Goal: Transaction & Acquisition: Subscribe to service/newsletter

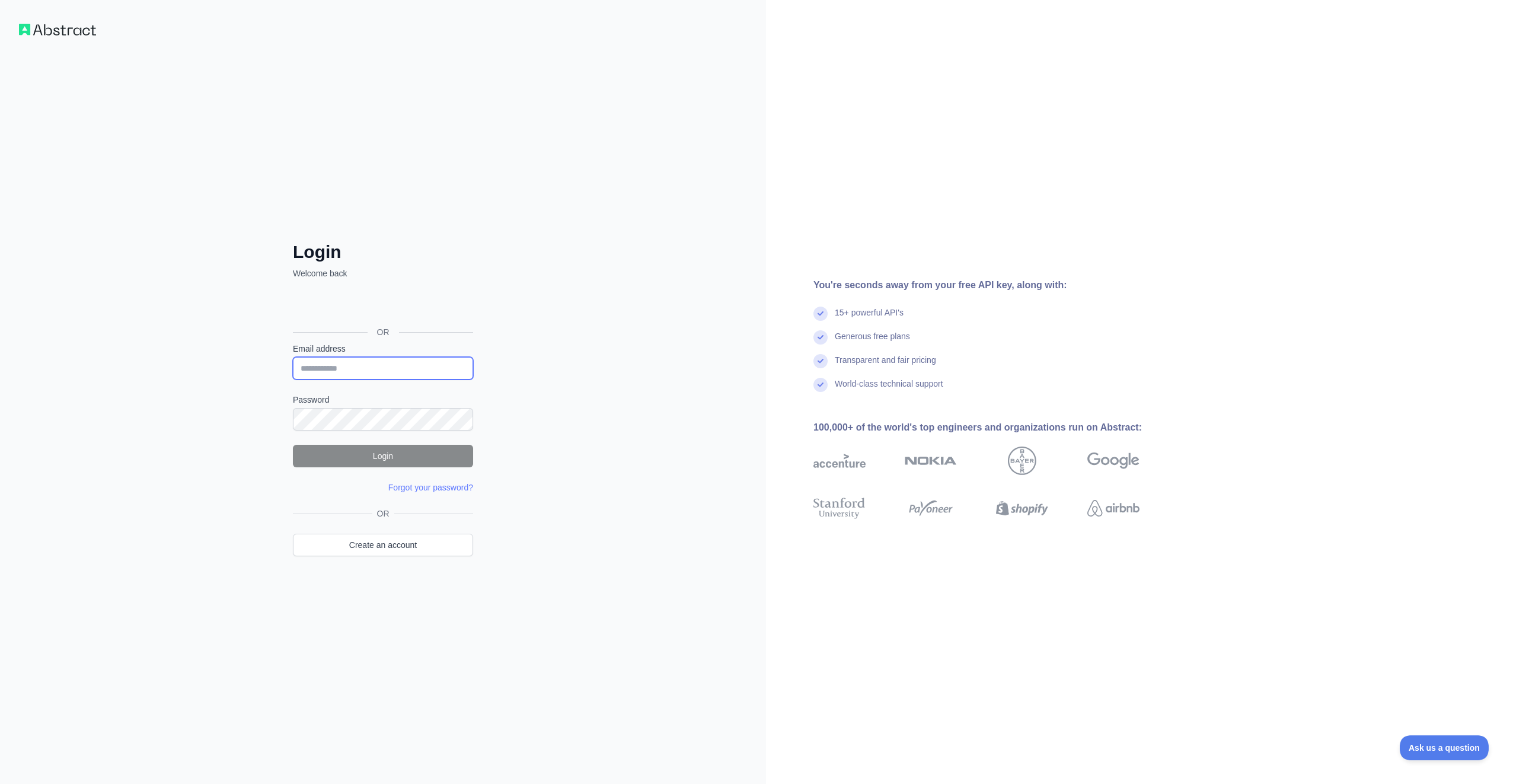
type input "**********"
click at [395, 458] on button "Login" at bounding box center [382, 455] width 180 height 22
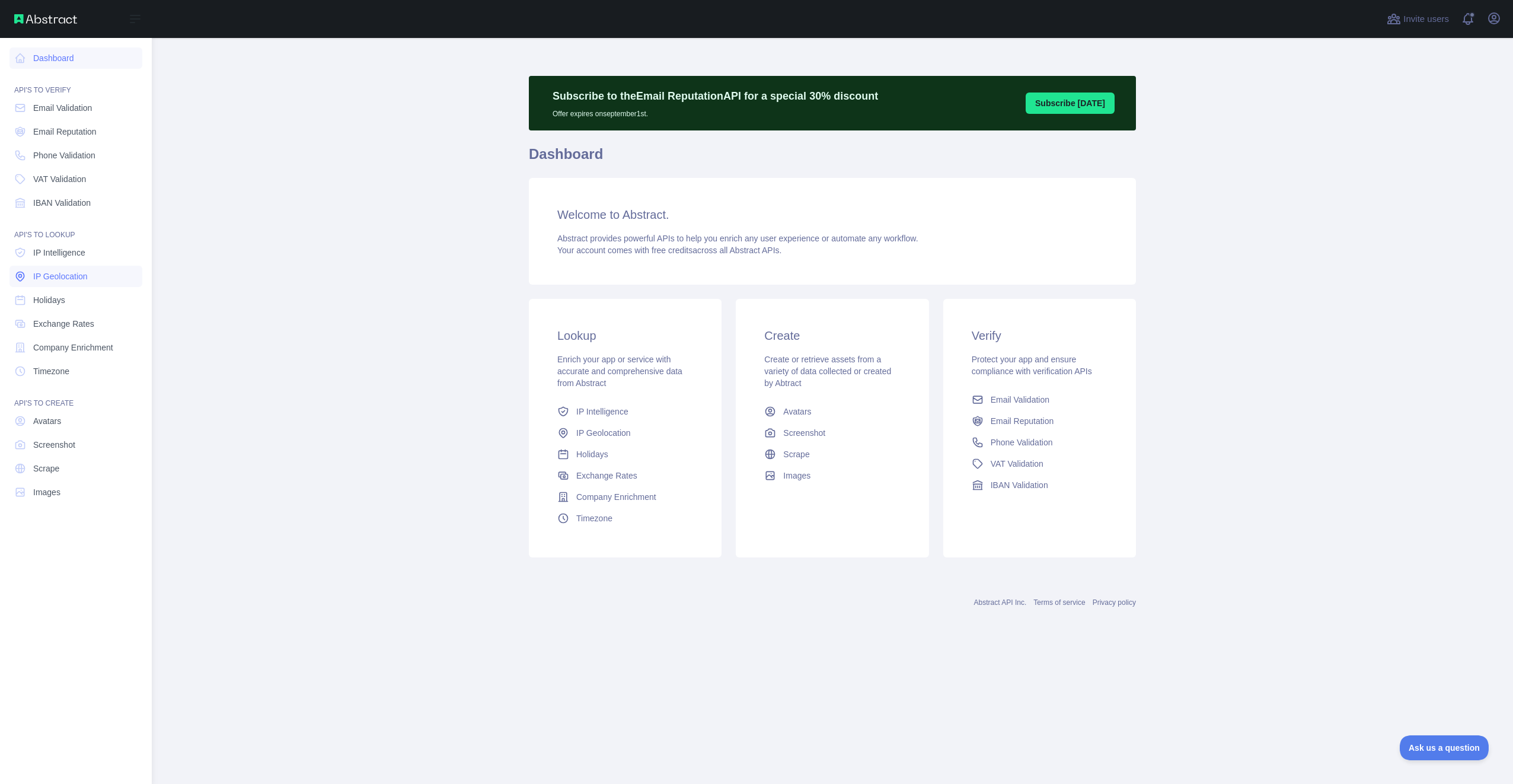
click at [79, 274] on span "IP Geolocation" at bounding box center [60, 276] width 54 height 12
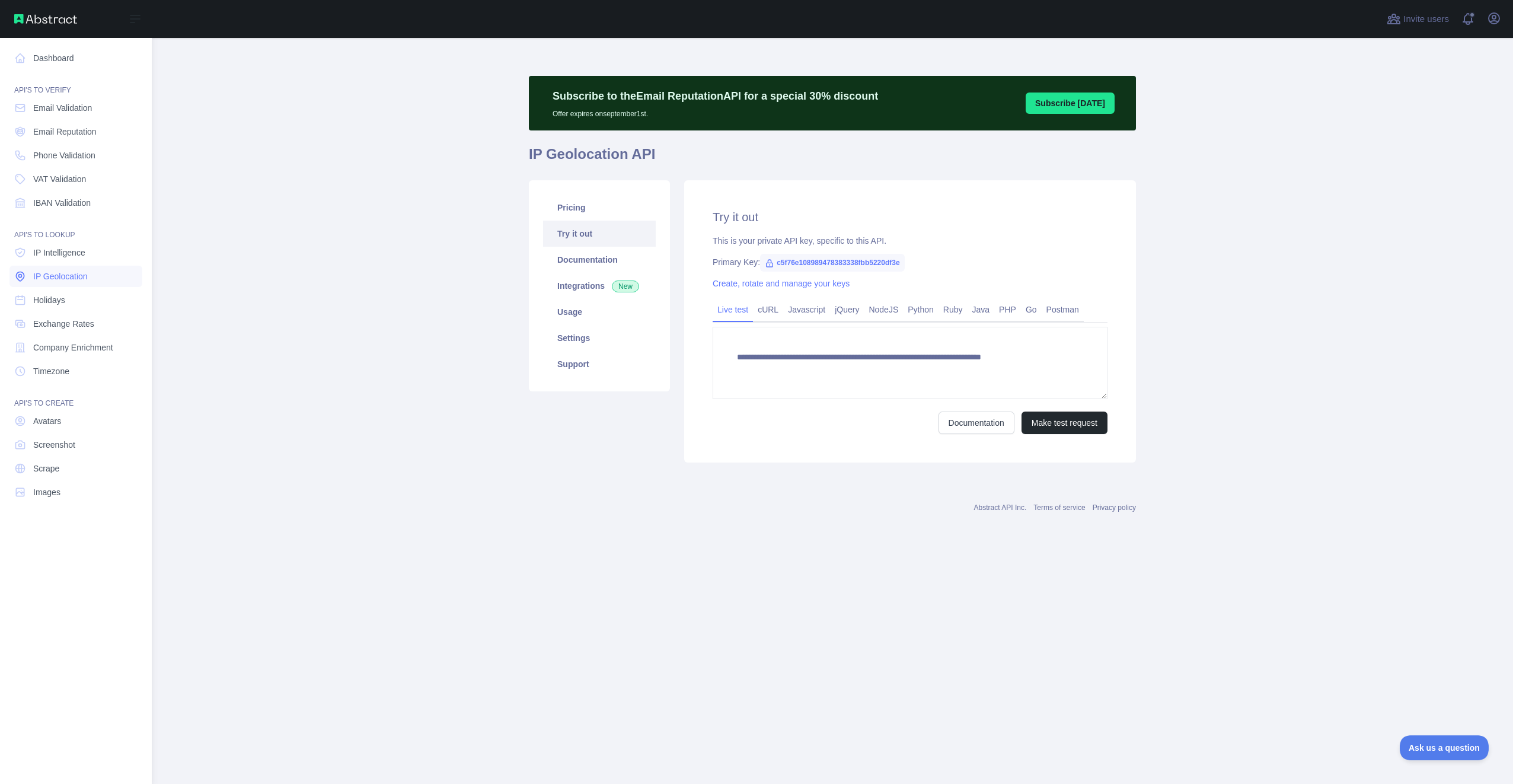
type textarea "**********"
click at [74, 253] on span "IP Intelligence" at bounding box center [59, 252] width 52 height 12
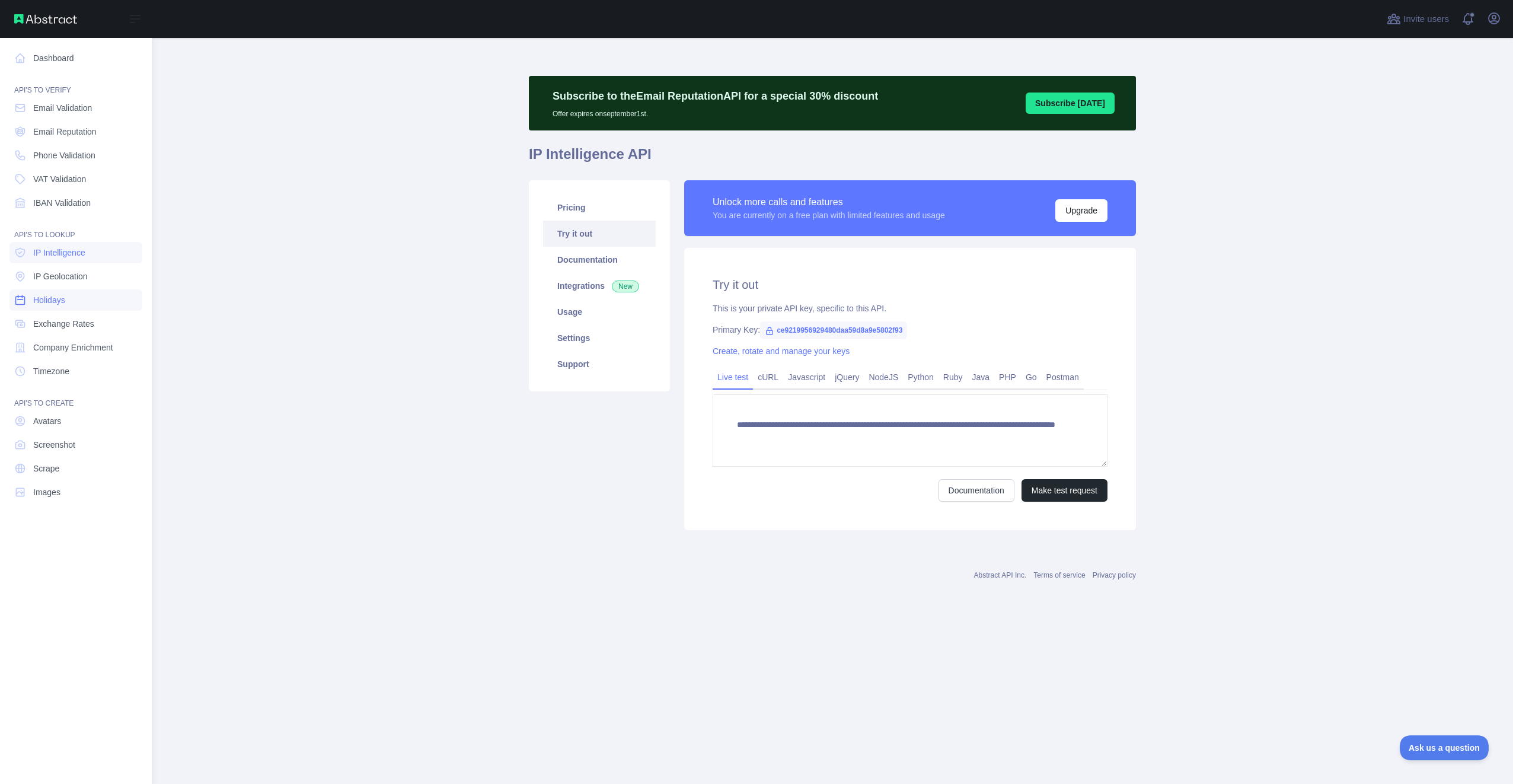
click at [82, 303] on link "Holidays" at bounding box center [76, 299] width 133 height 21
click at [86, 280] on span "IP Geolocation" at bounding box center [60, 276] width 54 height 12
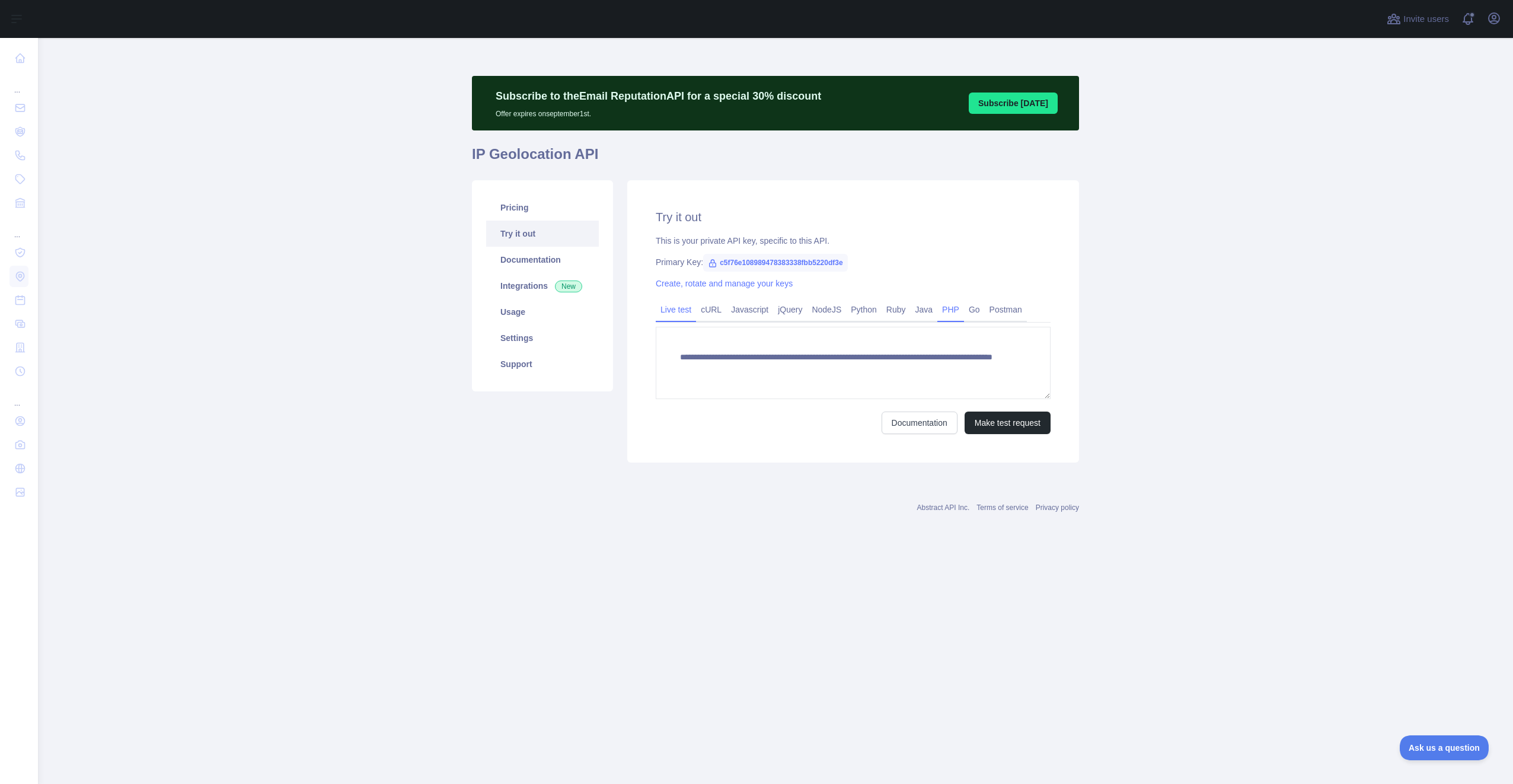
click at [945, 307] on link "PHP" at bounding box center [950, 309] width 27 height 19
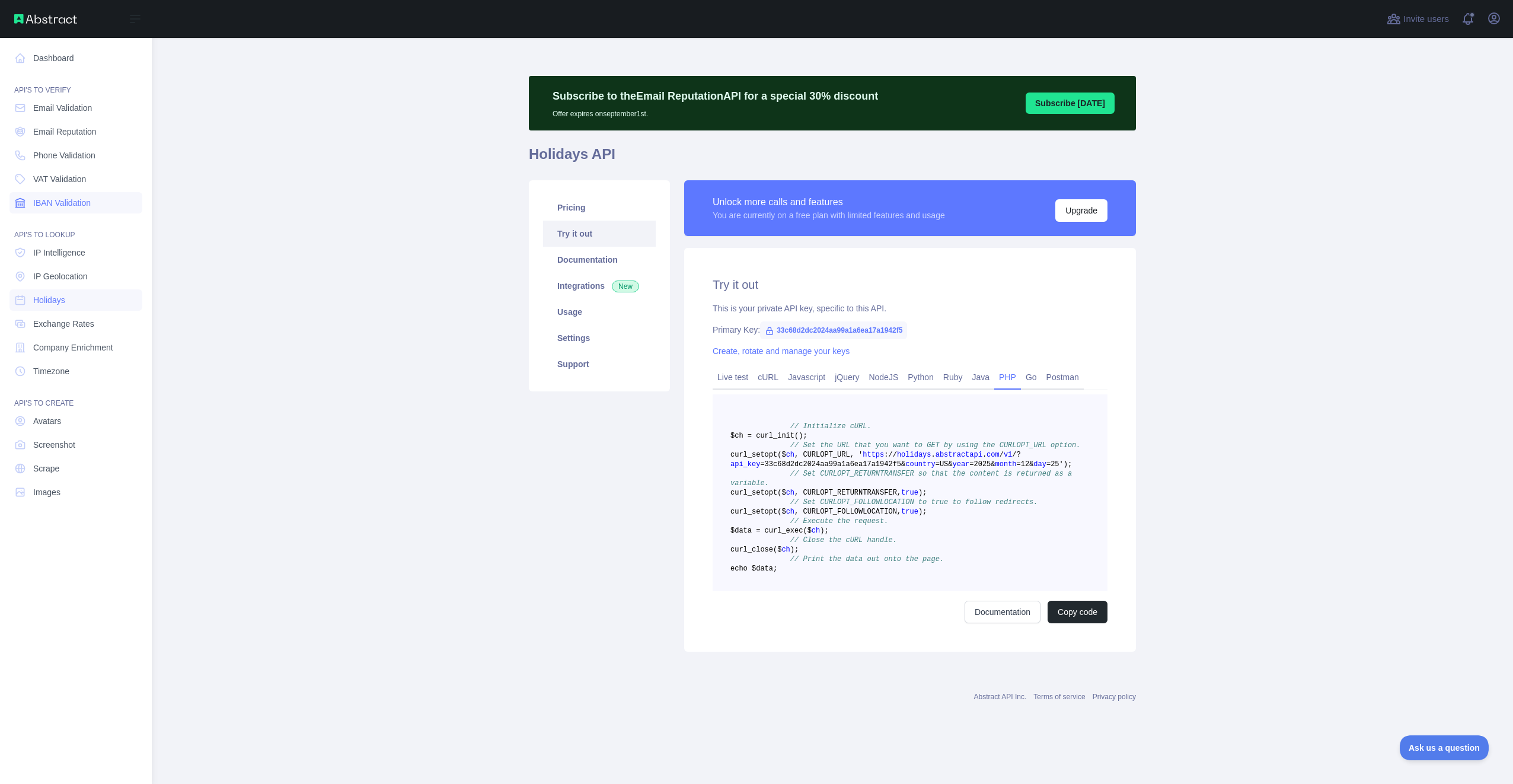
click at [72, 209] on link "IBAN Validation" at bounding box center [76, 202] width 133 height 21
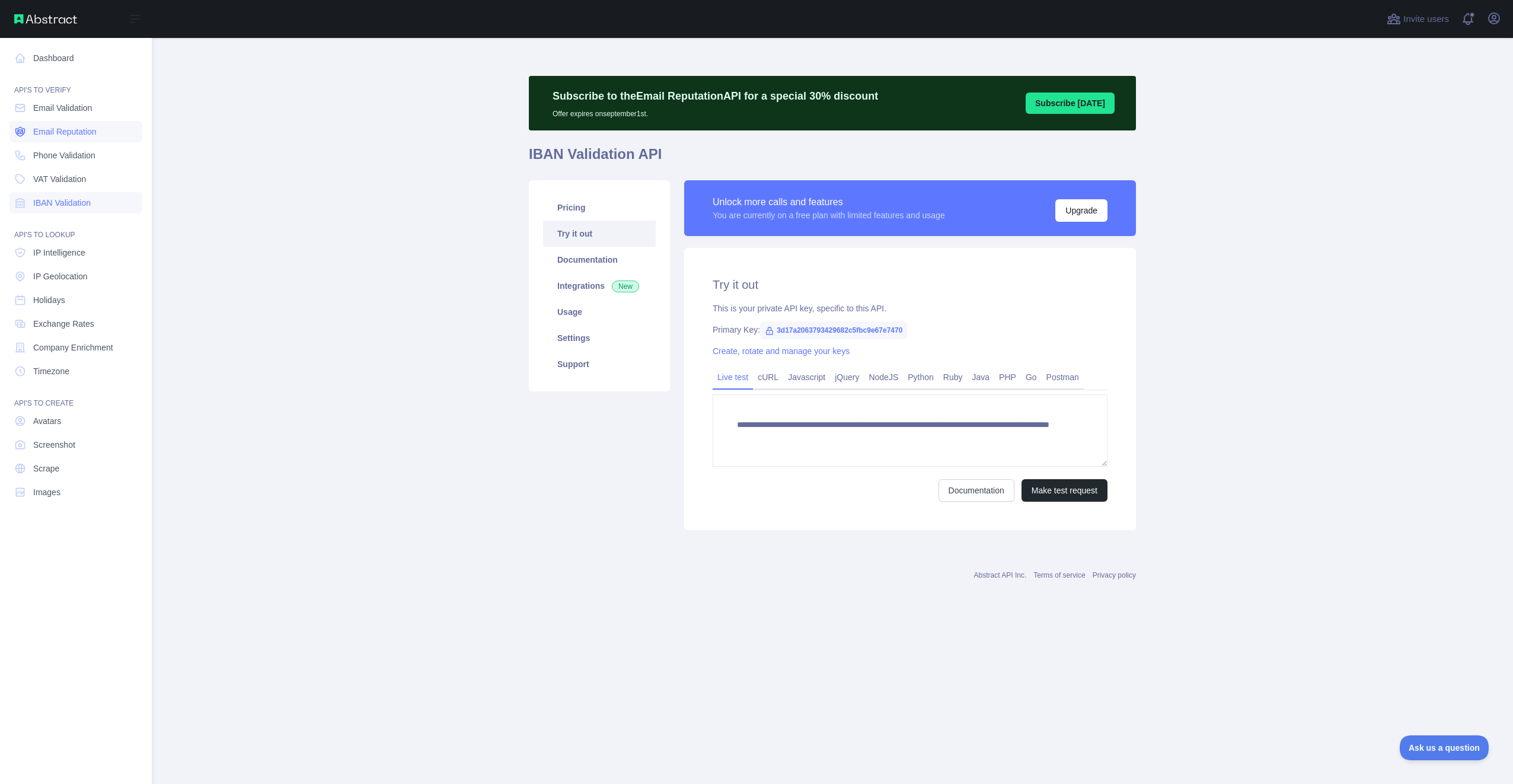
click at [92, 132] on span "Email Reputation" at bounding box center [65, 131] width 64 height 12
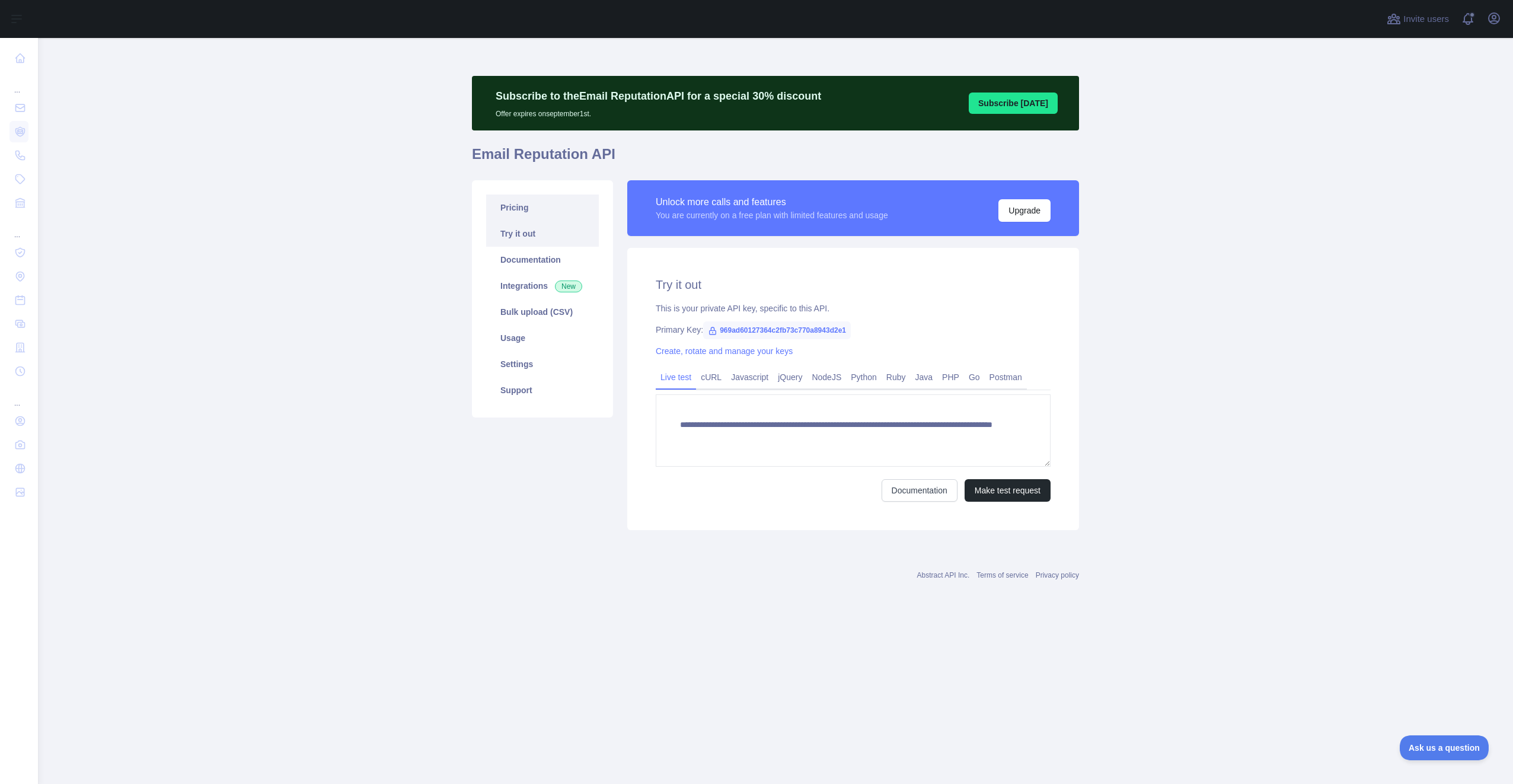
click at [530, 204] on link "Pricing" at bounding box center [542, 208] width 113 height 26
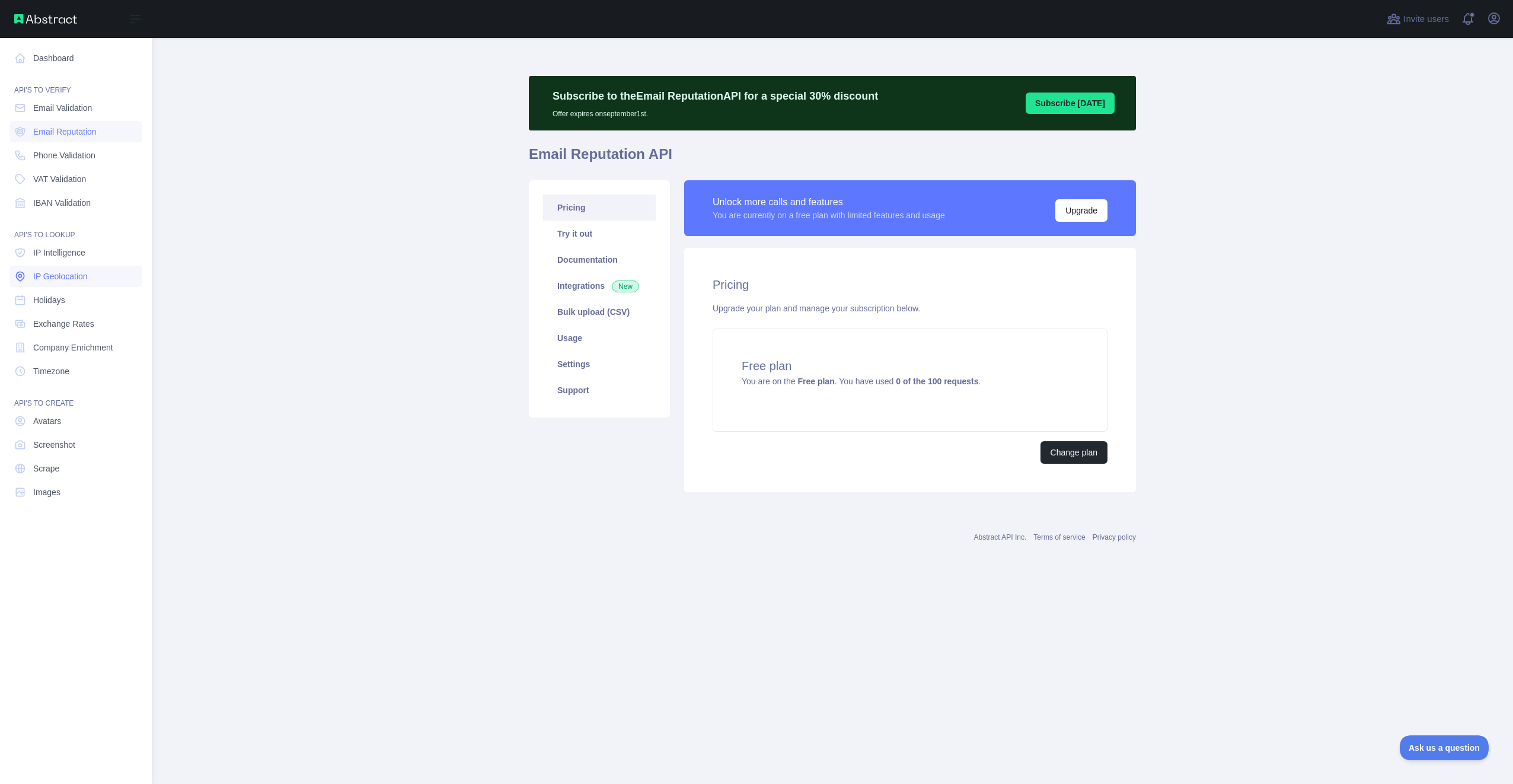
click at [80, 280] on span "IP Geolocation" at bounding box center [60, 276] width 54 height 12
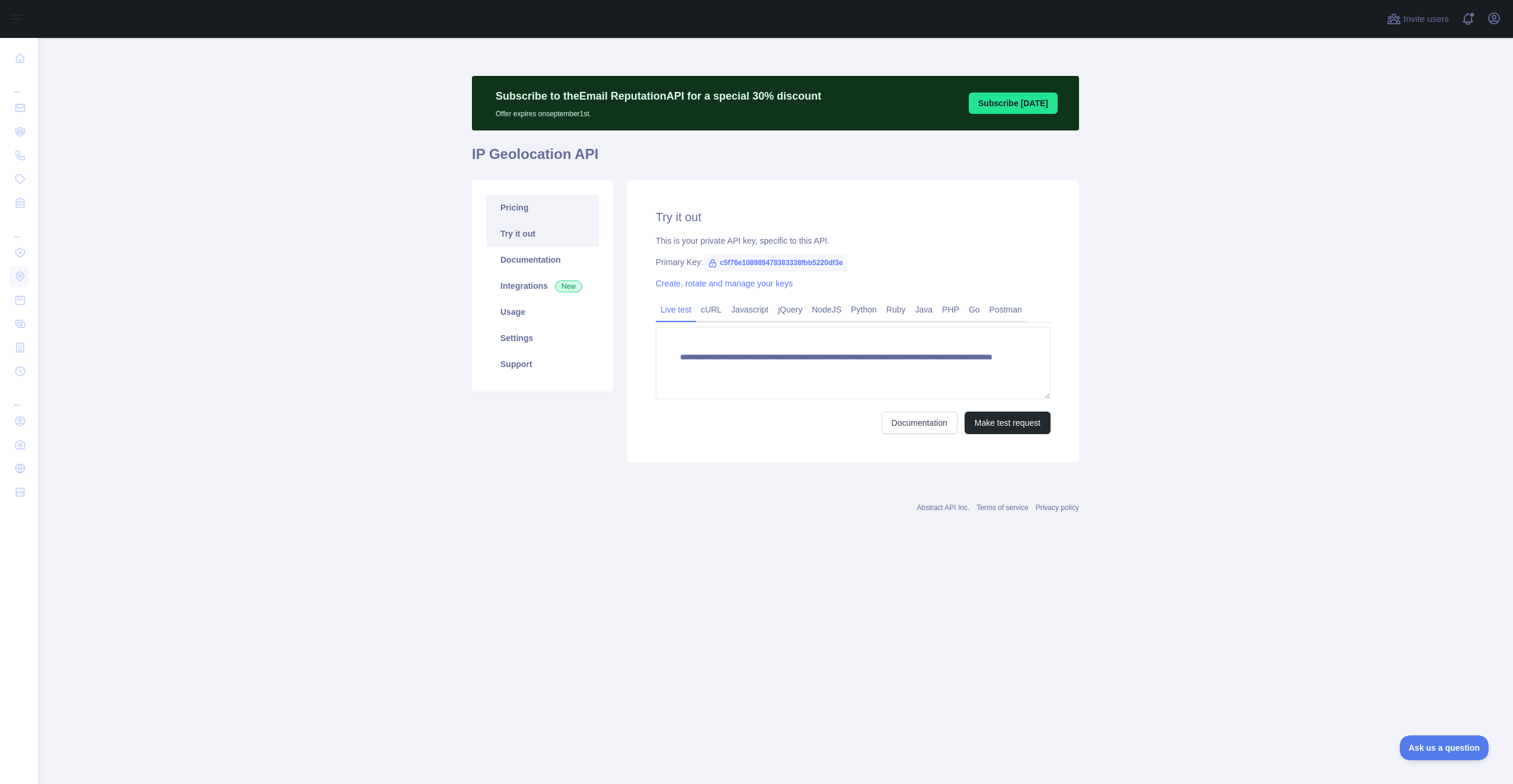
click at [515, 206] on link "Pricing" at bounding box center [542, 208] width 113 height 26
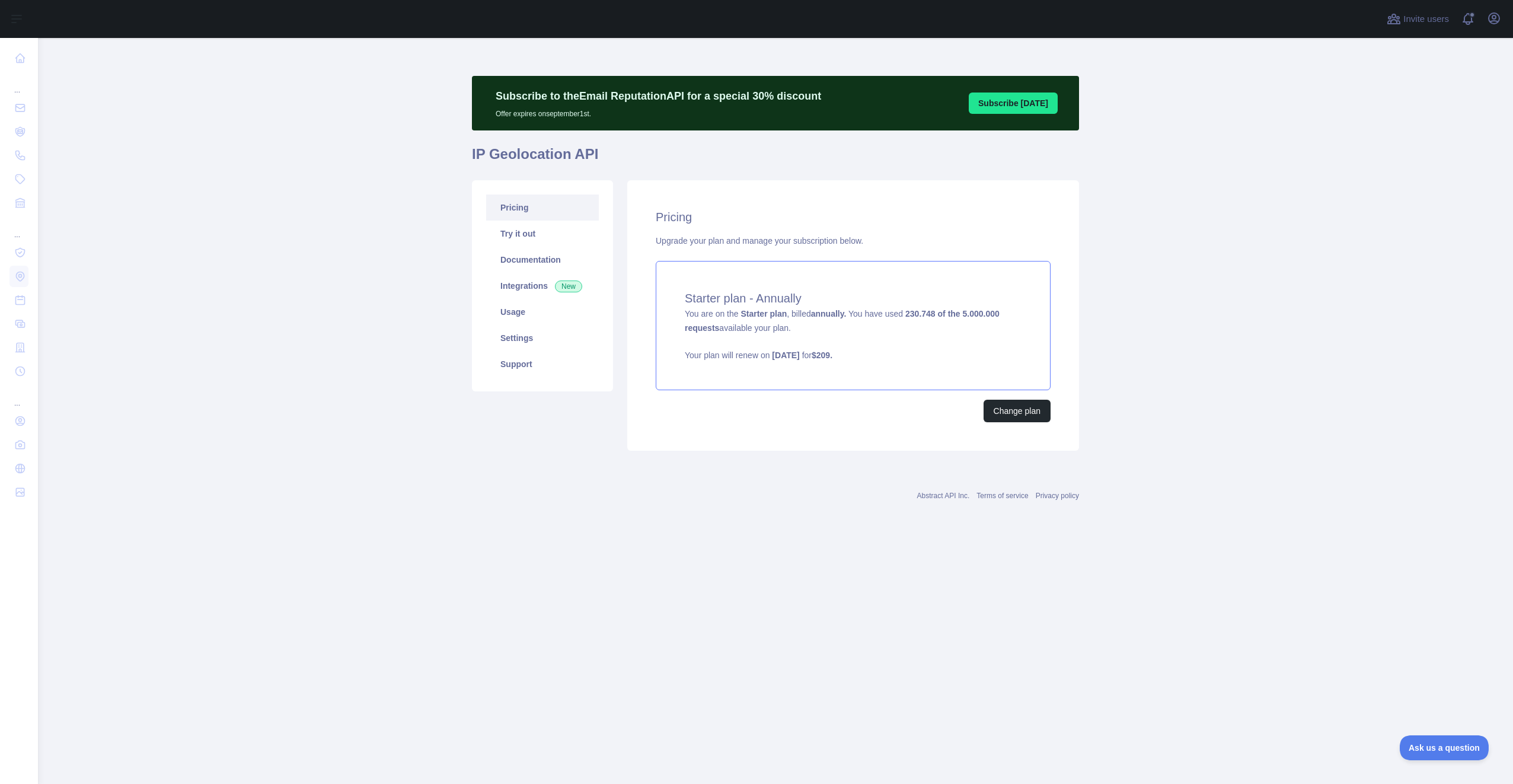
click at [755, 312] on strong "Starter plan" at bounding box center [764, 313] width 46 height 9
